Goal: Task Accomplishment & Management: Manage account settings

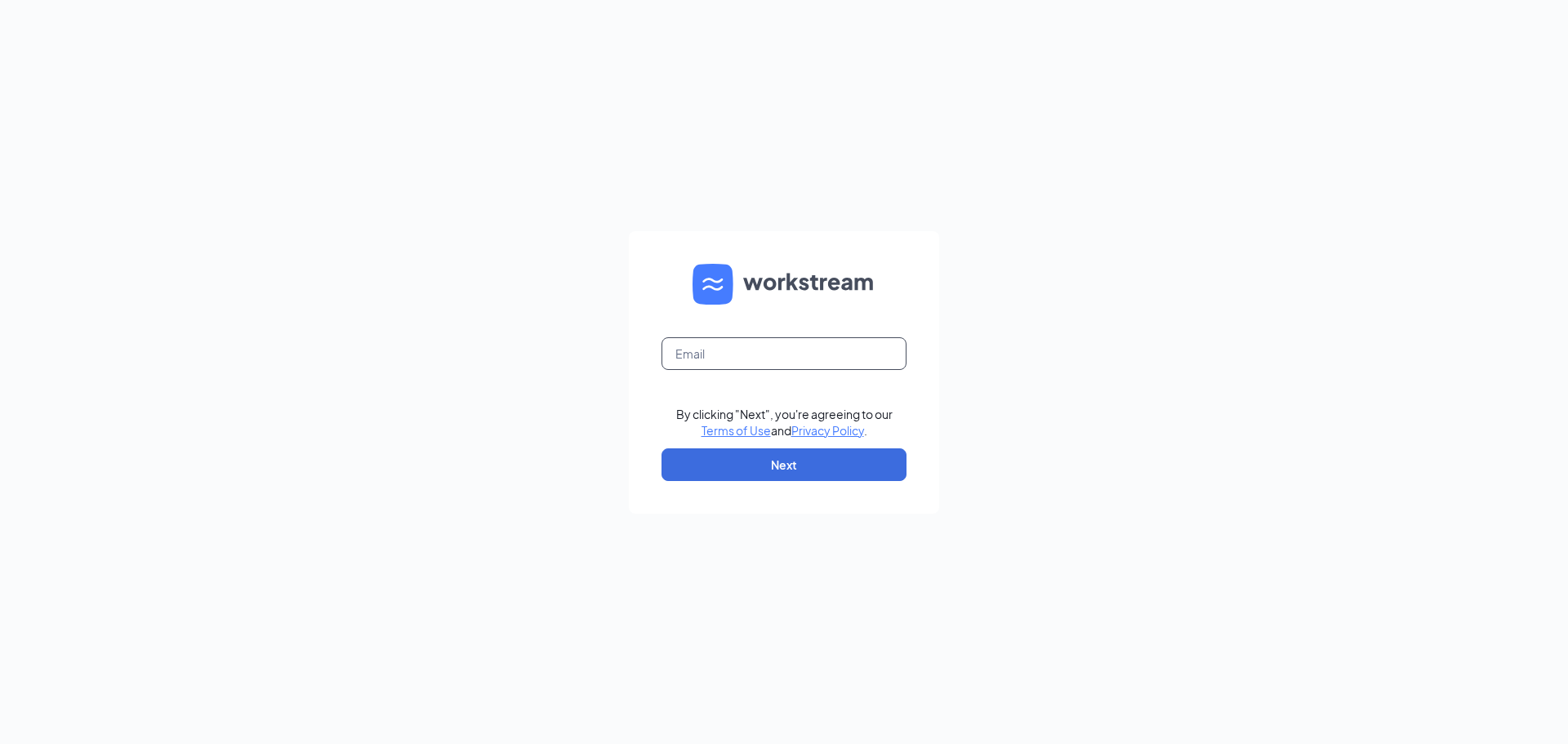
click at [797, 346] on input "text" at bounding box center [784, 354] width 245 height 33
type input "jewellsquareace@myaceonline.com"
click at [847, 459] on button "Next" at bounding box center [784, 464] width 245 height 33
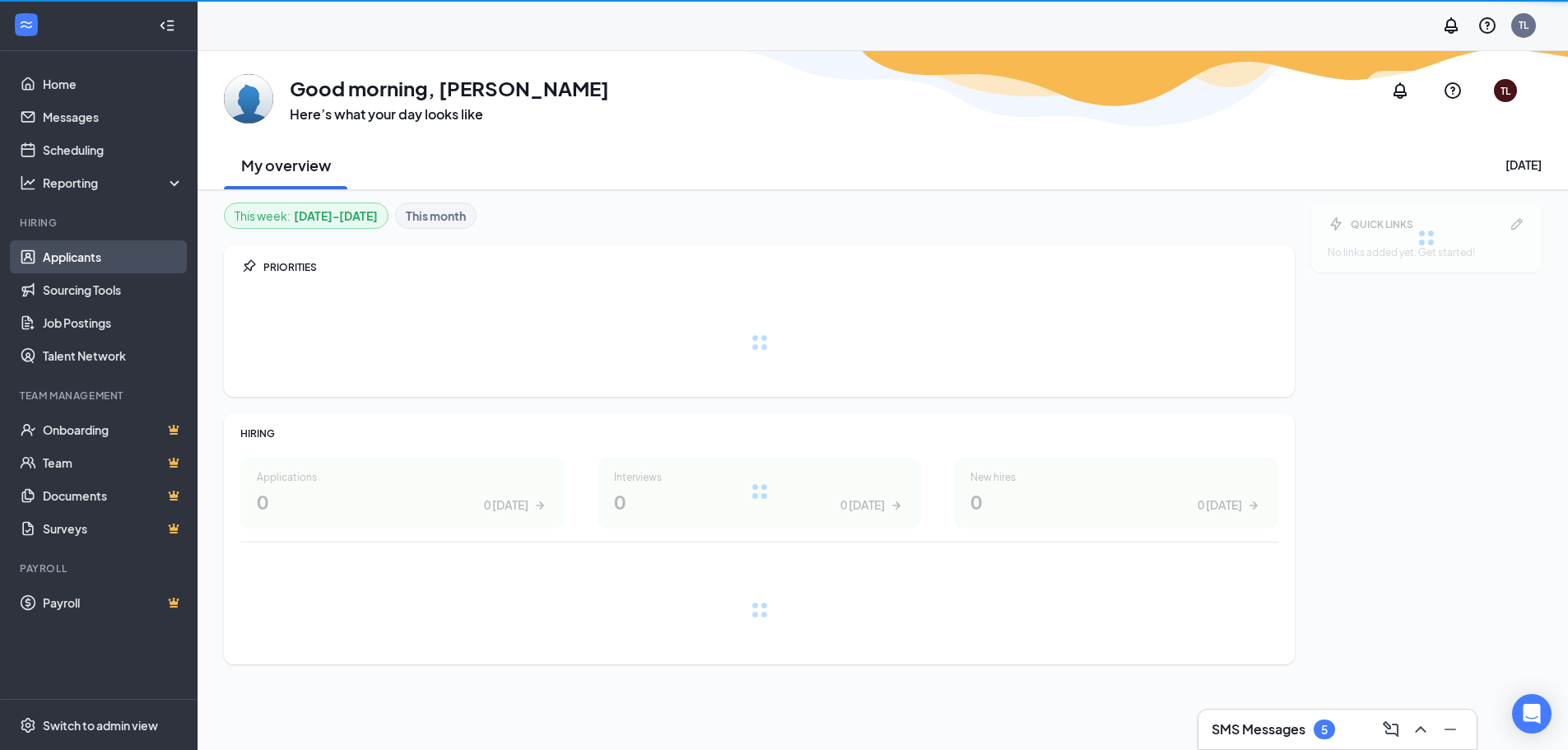
click at [99, 259] on link "Applicants" at bounding box center [113, 257] width 141 height 33
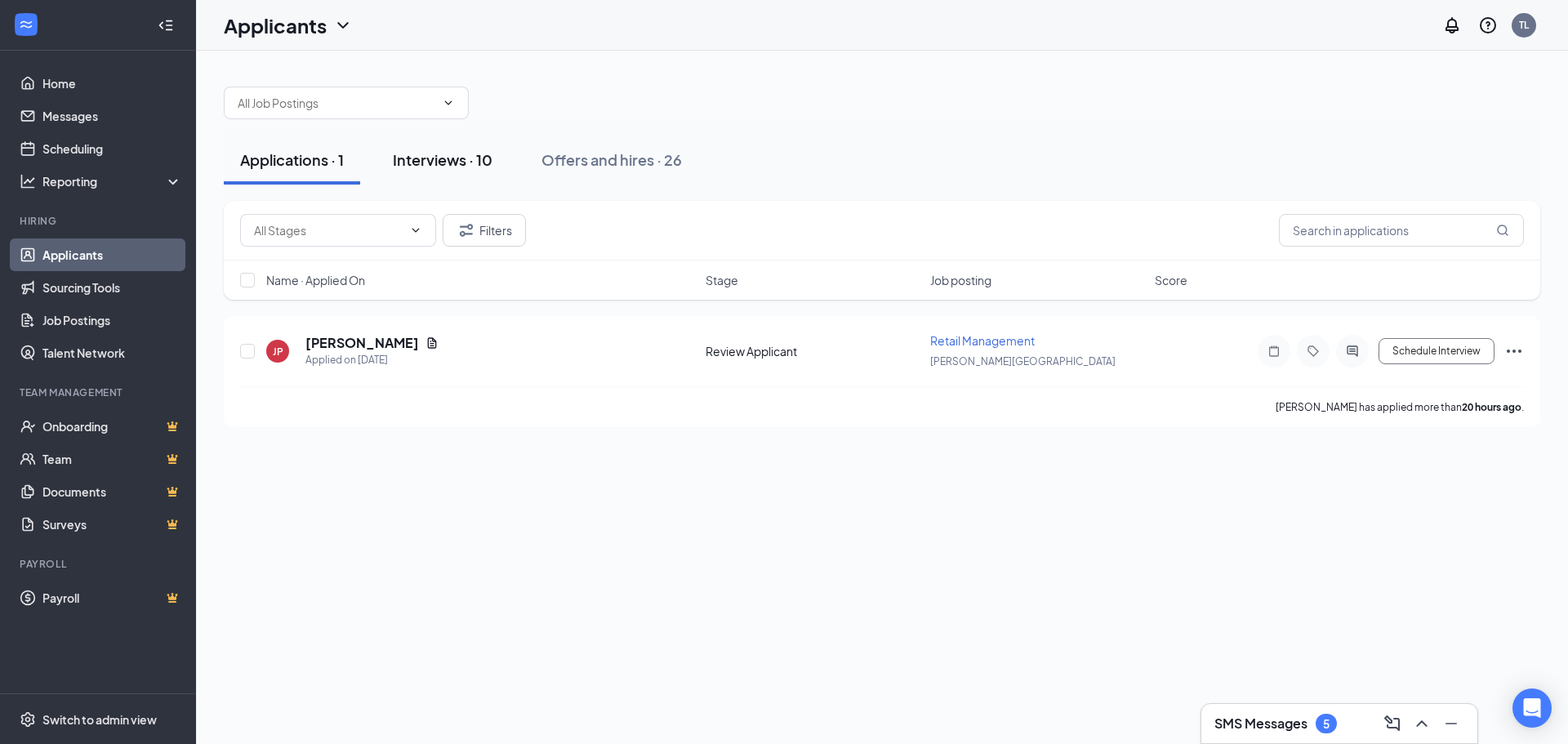
click at [473, 161] on div "Interviews · 10" at bounding box center [443, 159] width 100 height 20
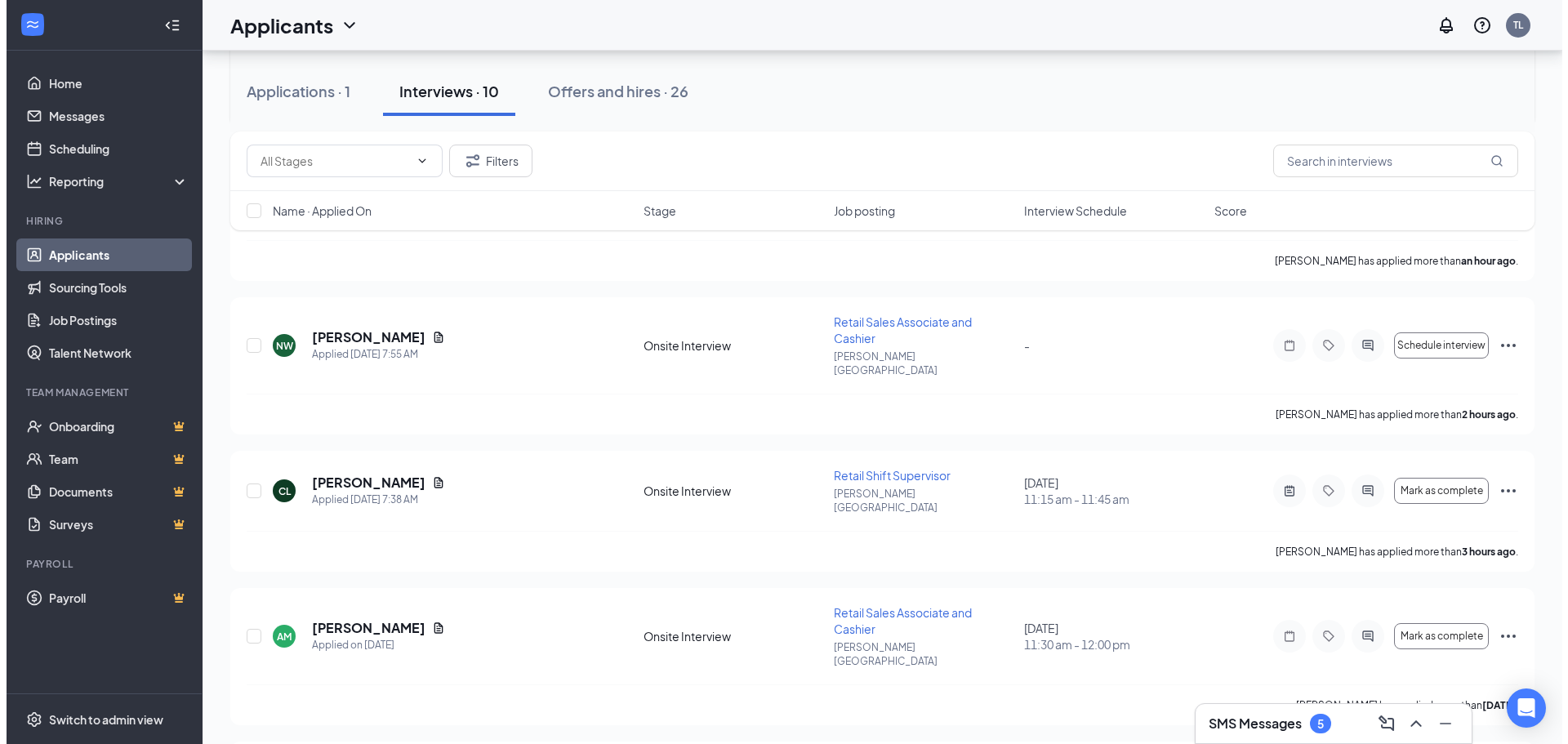
scroll to position [327, 0]
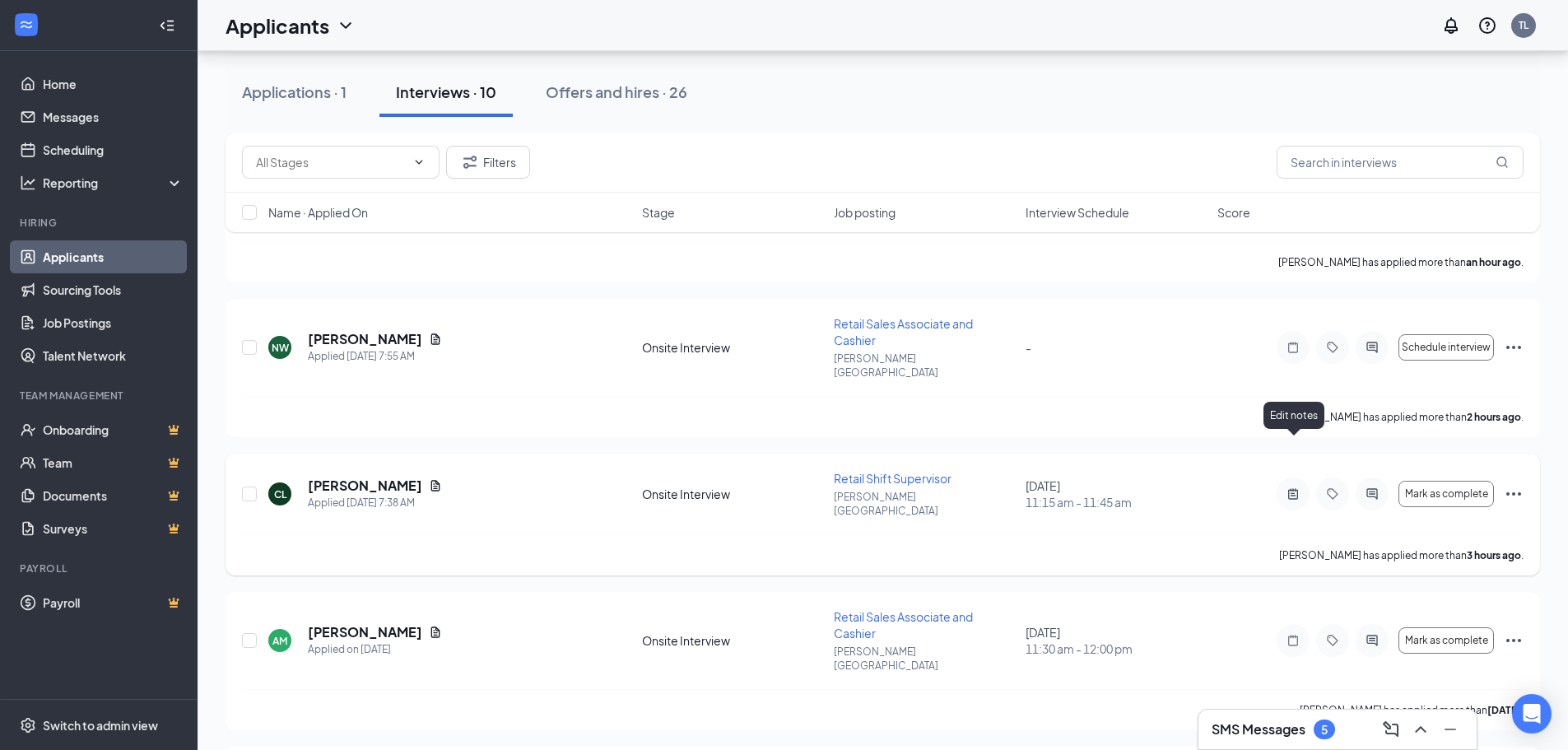
click at [1294, 487] on icon "ActiveNote" at bounding box center [1294, 494] width 20 height 13
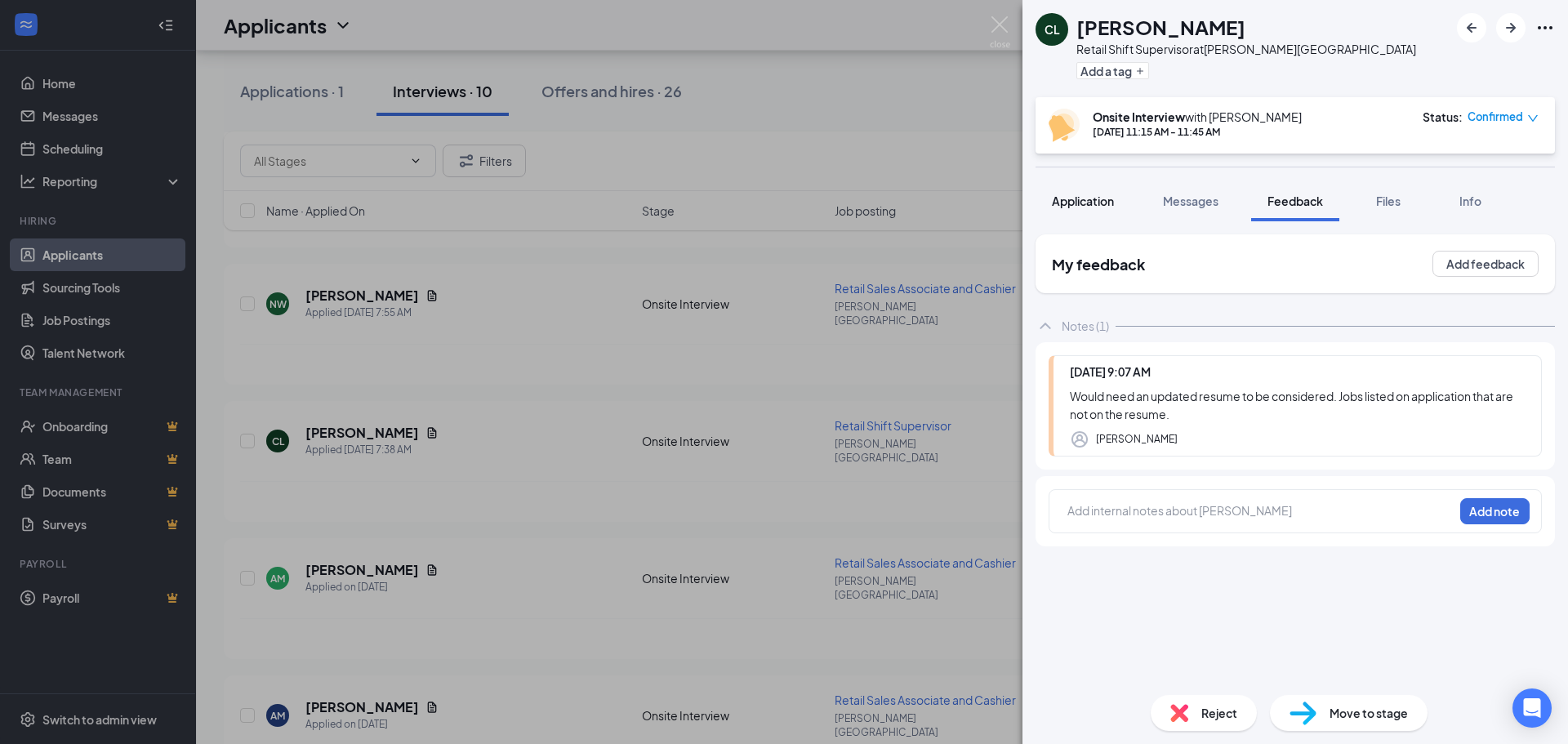
click at [1092, 201] on span "Application" at bounding box center [1083, 201] width 62 height 15
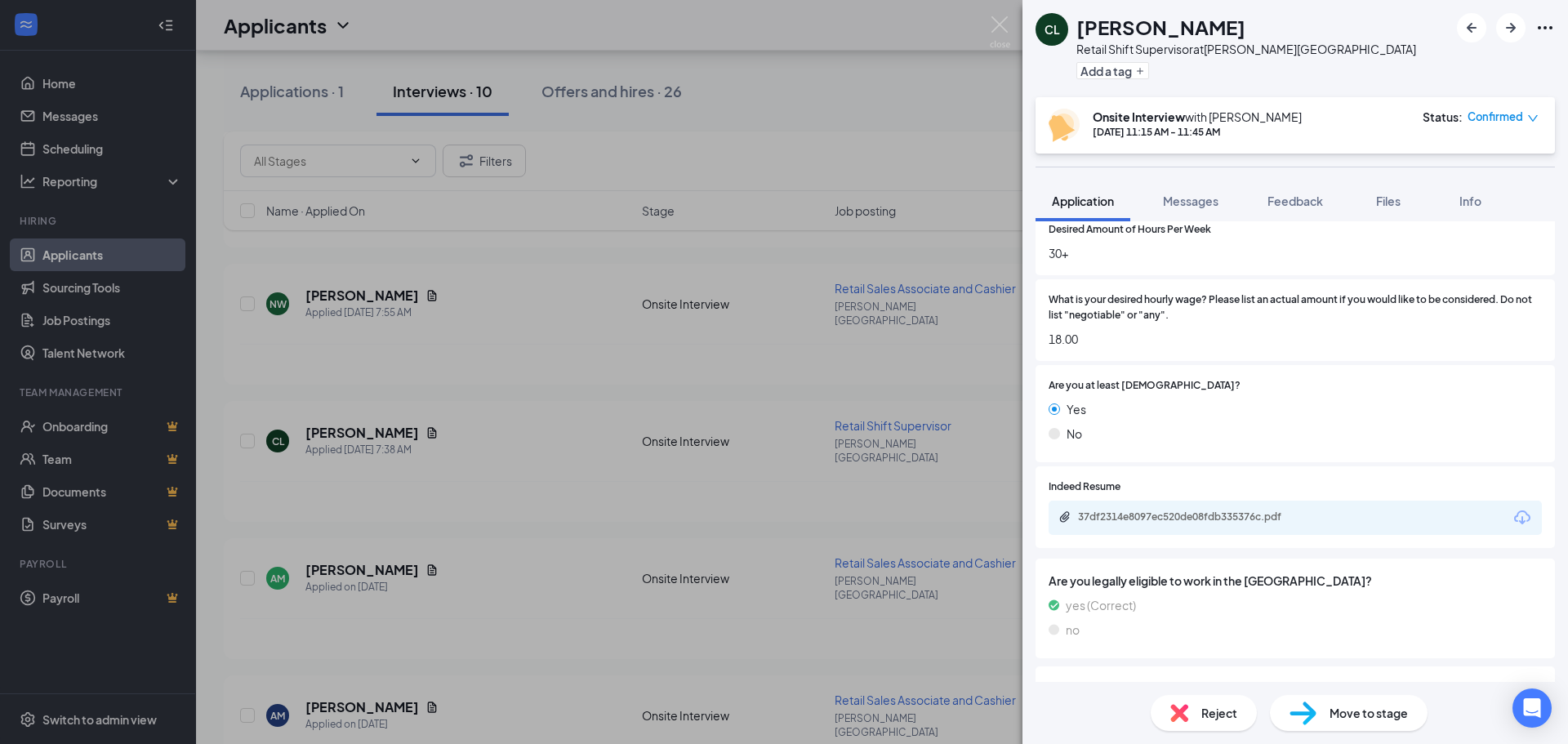
scroll to position [980, 0]
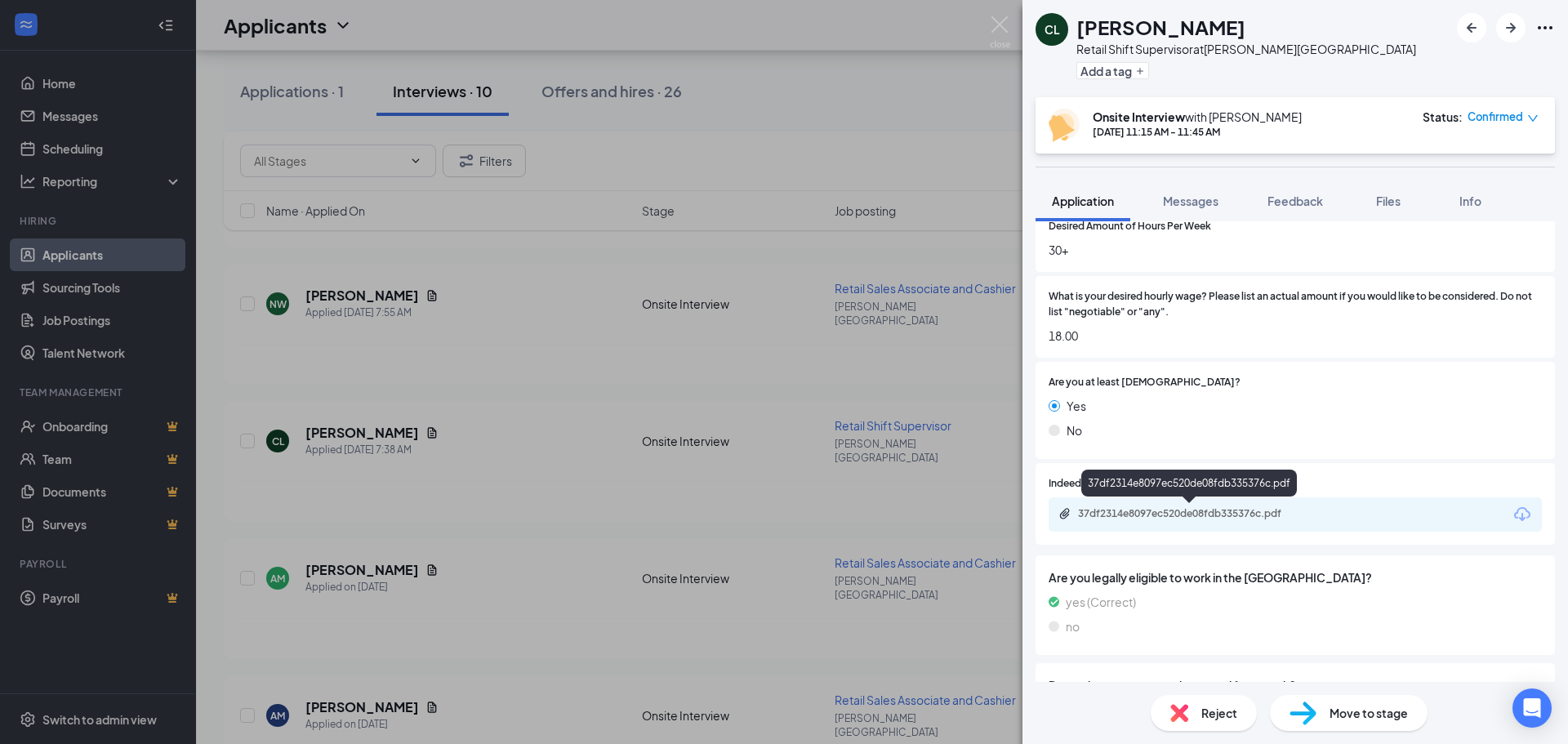
click at [1198, 509] on div "37df2314e8097ec520de08fdb335376c.pdf" at bounding box center [1193, 513] width 229 height 13
click at [1203, 203] on span "Messages" at bounding box center [1191, 201] width 56 height 15
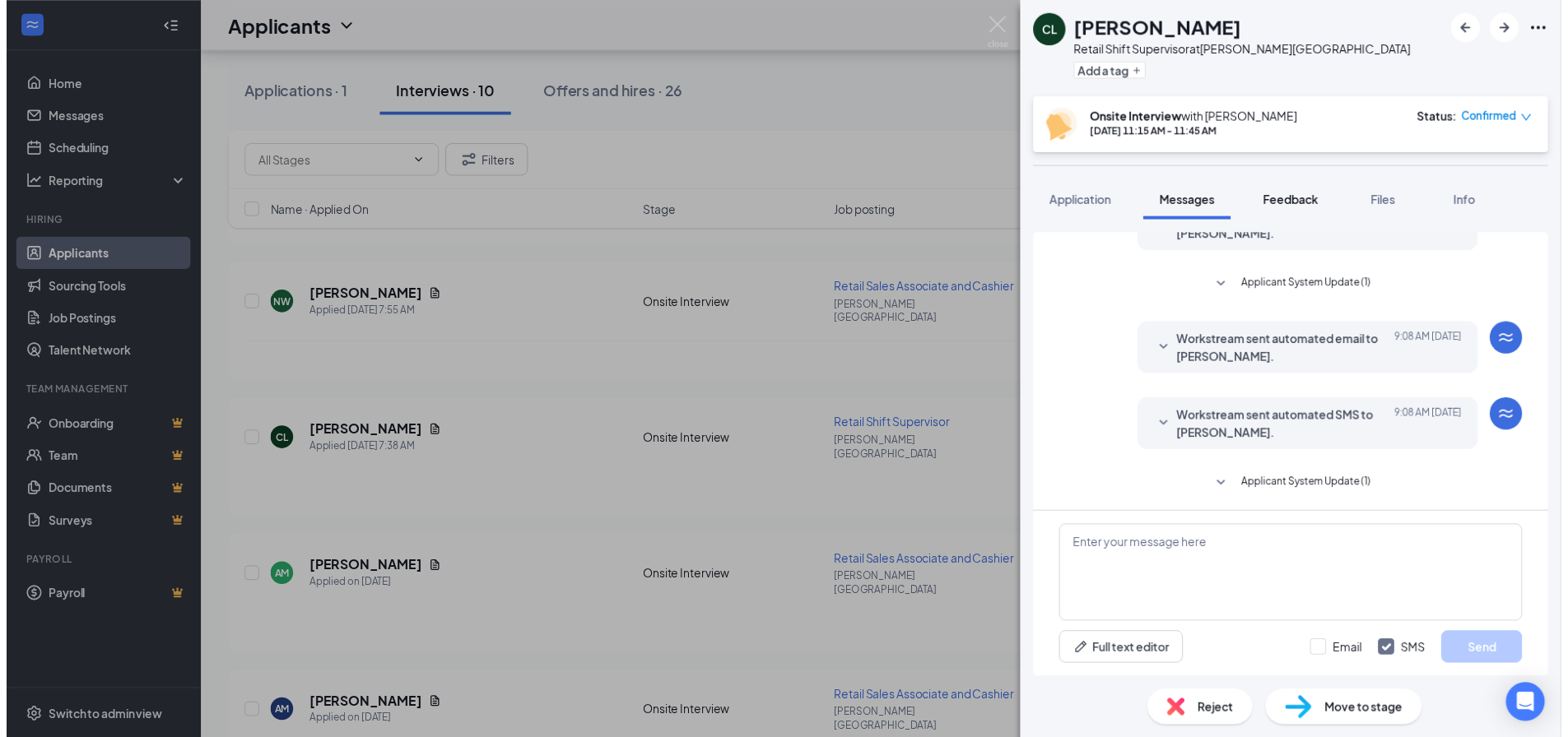
scroll to position [161, 0]
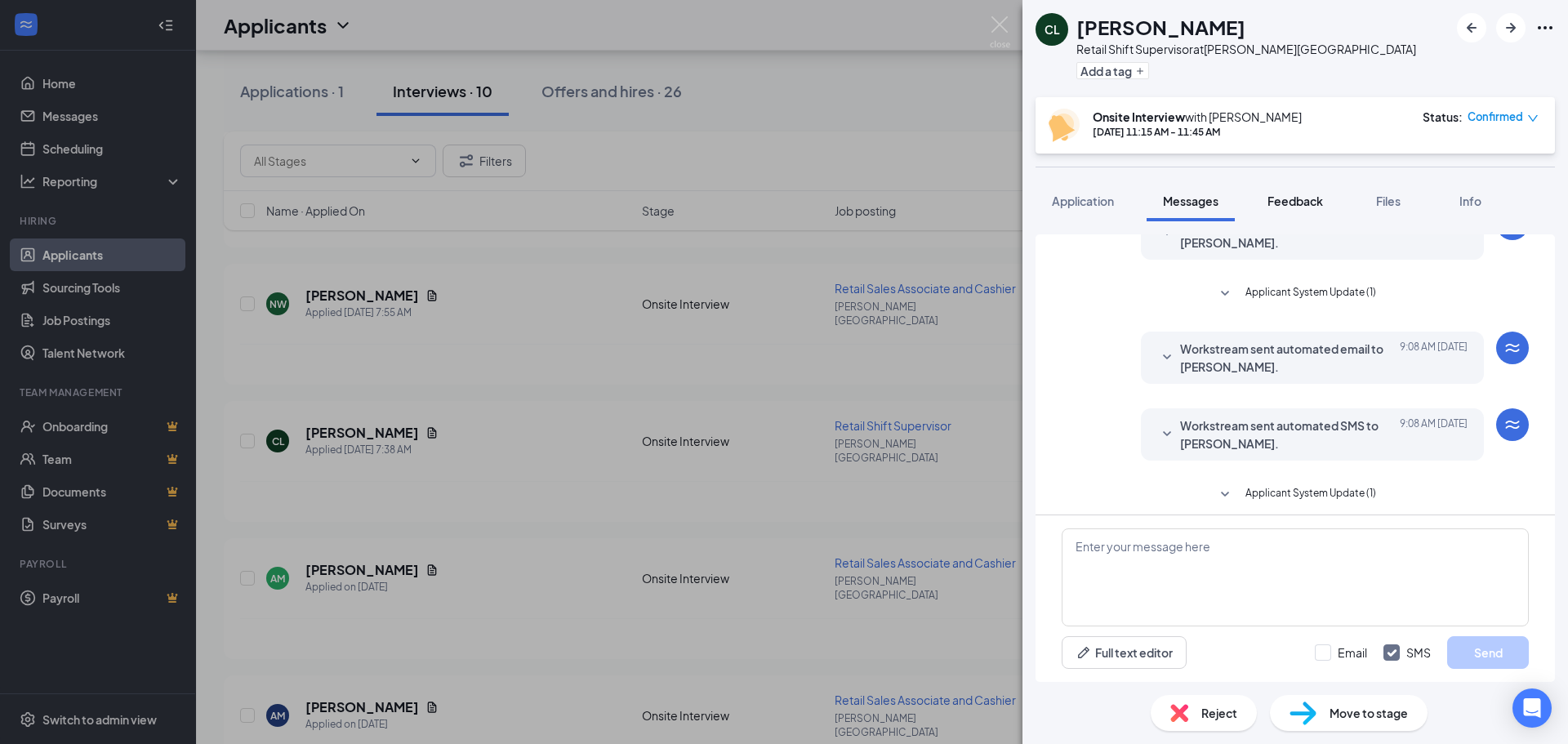
click at [1295, 201] on span "Feedback" at bounding box center [1296, 201] width 56 height 15
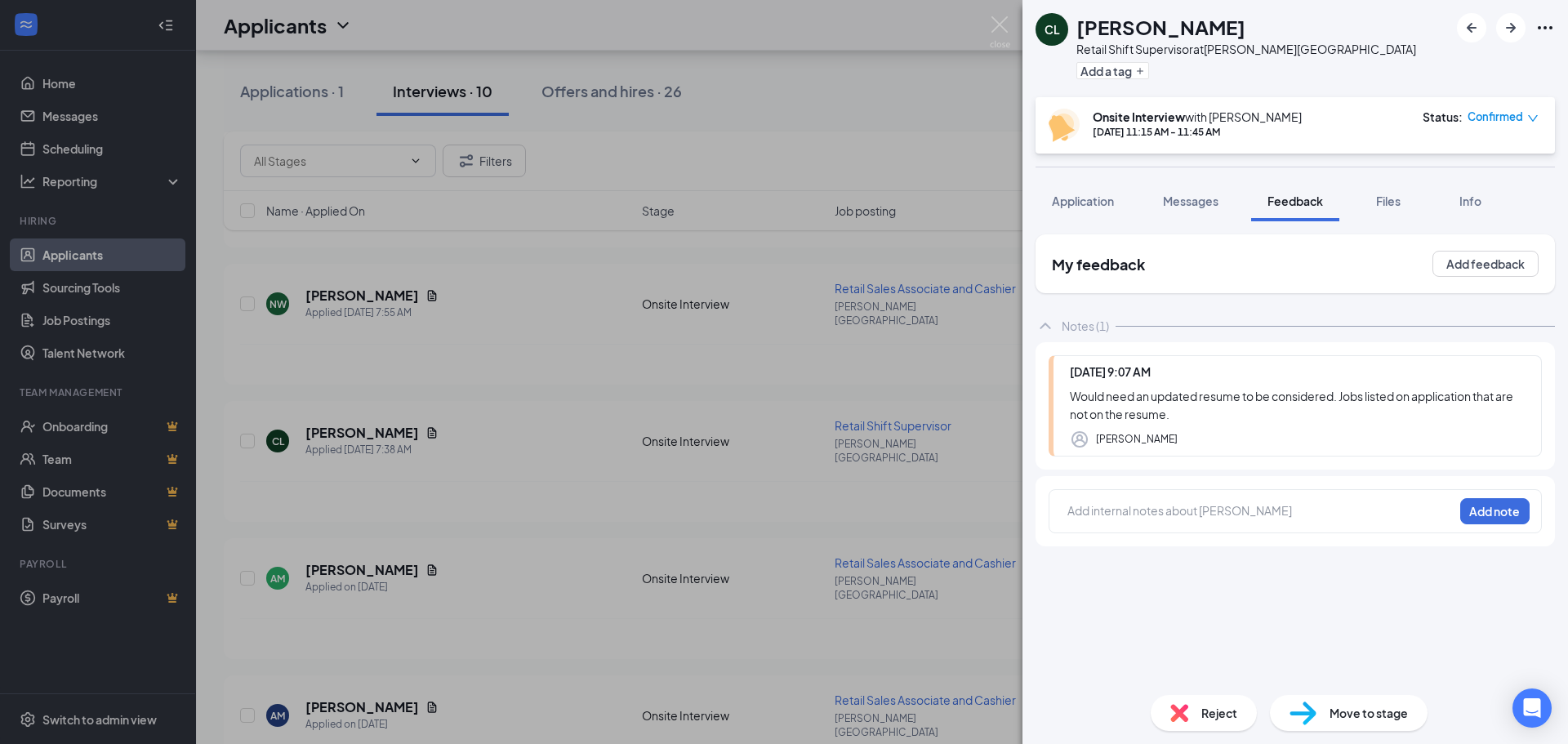
click at [513, 361] on div "CL [PERSON_NAME] Retail Shift Supervisor at [PERSON_NAME][GEOGRAPHIC_DATA] Add …" at bounding box center [784, 372] width 1568 height 744
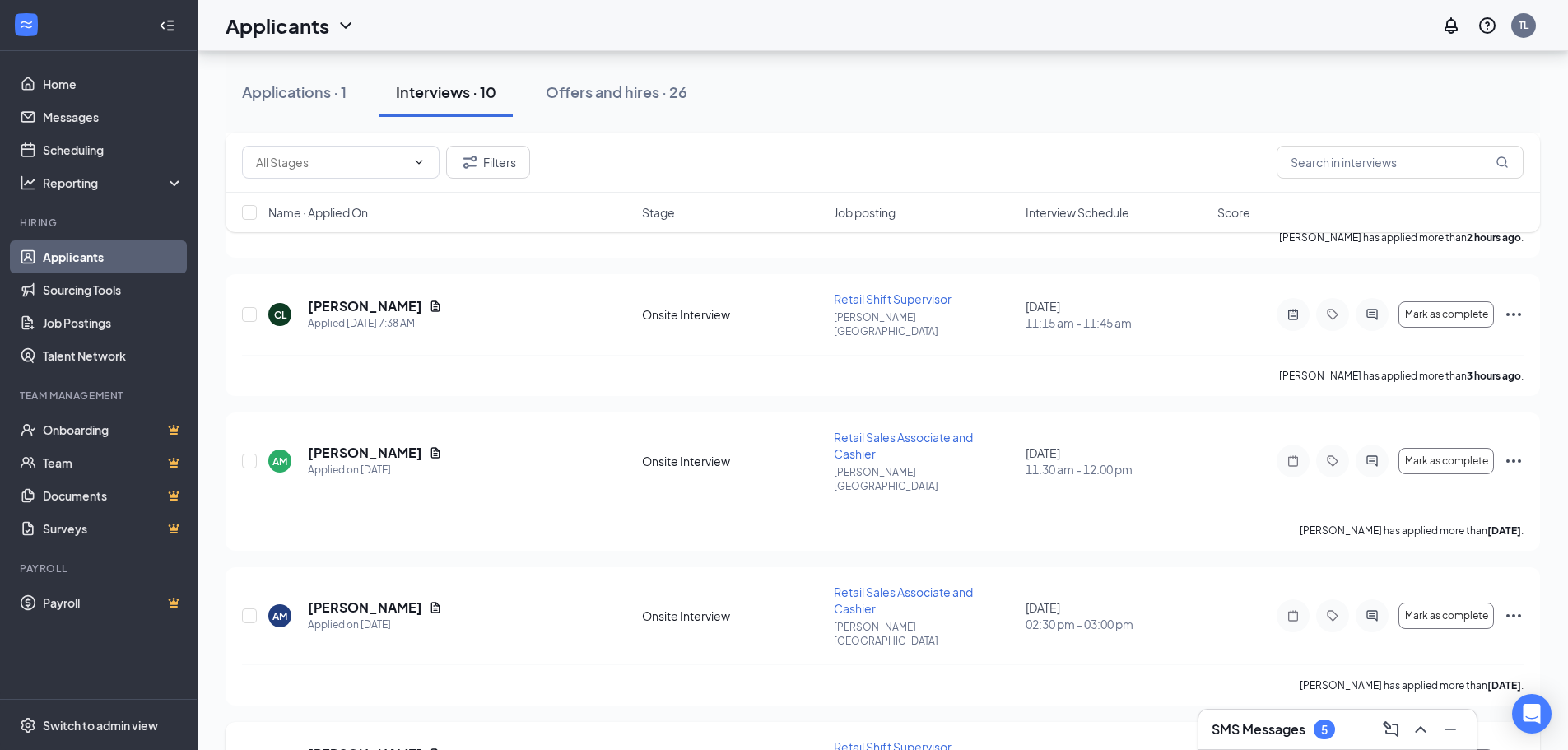
scroll to position [490, 0]
